Goal: Communication & Community: Answer question/provide support

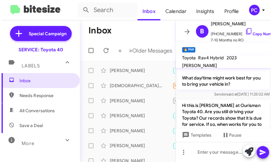
scroll to position [105, 0]
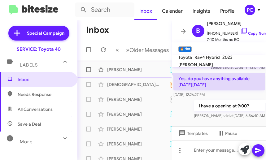
click at [121, 73] on div "[PERSON_NAME]" at bounding box center [138, 69] width 62 height 6
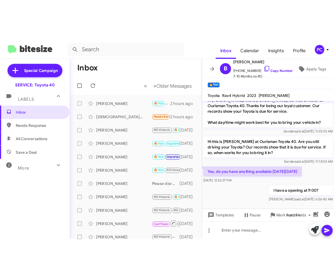
scroll to position [0, 0]
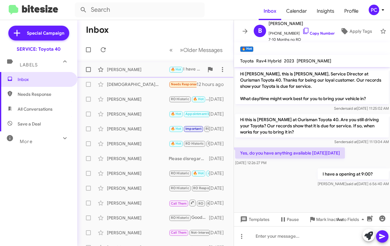
click at [112, 68] on div "[PERSON_NAME]" at bounding box center [138, 69] width 62 height 6
click at [106, 49] on icon at bounding box center [103, 49] width 7 height 7
click at [37, 92] on span "Needs Response" at bounding box center [44, 94] width 53 height 6
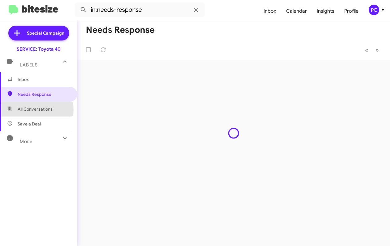
click at [34, 110] on span "All Conversations" at bounding box center [35, 109] width 35 height 6
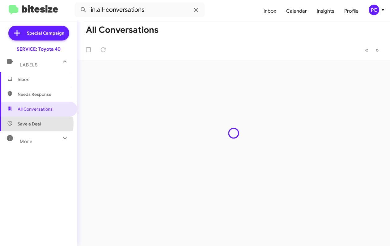
click at [33, 123] on span "Save a Deal" at bounding box center [29, 124] width 23 height 6
type input "in:not-interested"
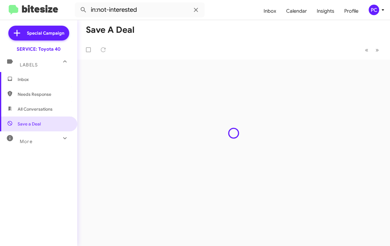
click at [22, 80] on span "Inbox" at bounding box center [44, 79] width 53 height 6
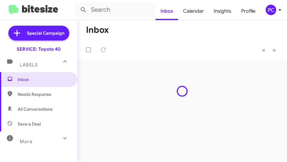
click at [147, 83] on div "Inbox « Previous » Next" at bounding box center [182, 91] width 210 height 142
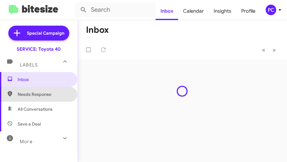
click at [41, 94] on span "Needs Response" at bounding box center [44, 94] width 53 height 6
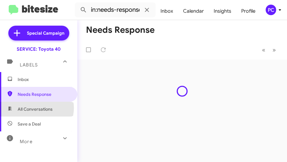
click at [36, 108] on span "All Conversations" at bounding box center [35, 109] width 35 height 6
type input "in:all-conversations"
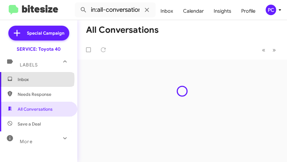
click at [37, 79] on span "Inbox" at bounding box center [44, 79] width 53 height 6
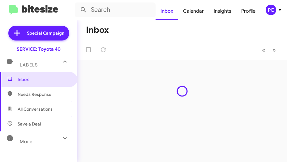
click at [117, 111] on div "Inbox « Previous » Next" at bounding box center [182, 91] width 210 height 142
click at [273, 11] on div "PC" at bounding box center [271, 10] width 11 height 11
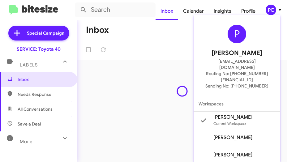
click at [147, 110] on div at bounding box center [143, 81] width 287 height 162
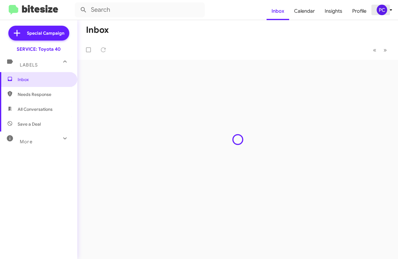
click at [322, 8] on icon at bounding box center [390, 9] width 7 height 7
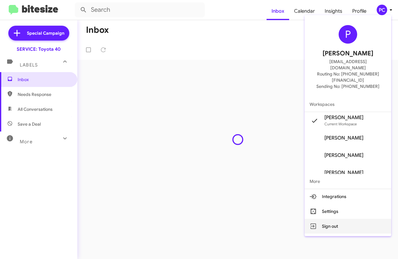
click at [322, 219] on button "Sign out" at bounding box center [348, 226] width 87 height 15
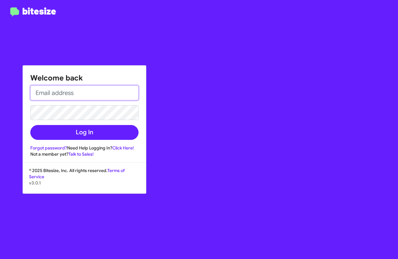
click at [51, 93] on input "email" at bounding box center [84, 92] width 108 height 15
type input "[EMAIL_ADDRESS][DOMAIN_NAME]"
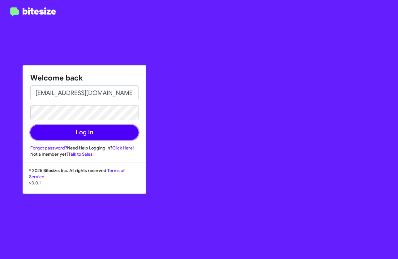
click at [127, 131] on button "Log In" at bounding box center [84, 132] width 108 height 15
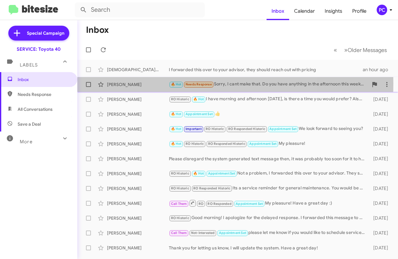
click at [119, 83] on div "[PERSON_NAME]" at bounding box center [138, 84] width 62 height 6
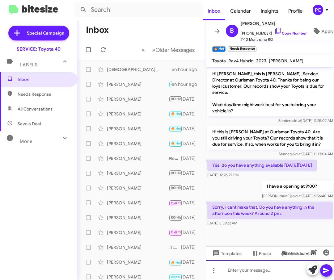
click at [232, 222] on div at bounding box center [270, 271] width 128 height 20
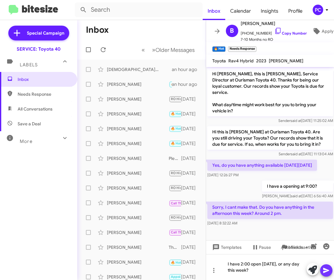
click at [322, 222] on icon at bounding box center [326, 270] width 7 height 7
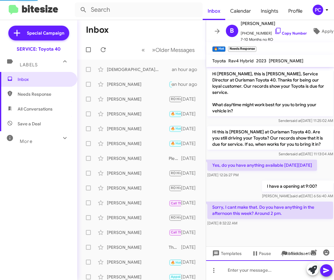
scroll to position [11, 0]
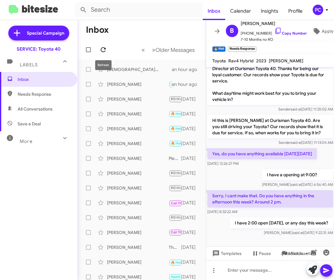
click at [105, 49] on icon at bounding box center [103, 49] width 5 height 5
